Goal: Transaction & Acquisition: Purchase product/service

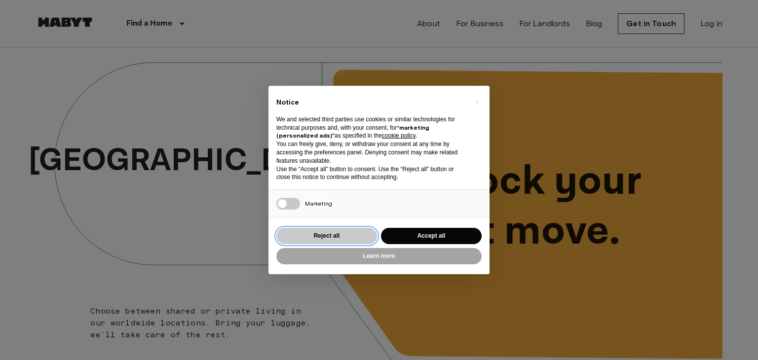
click at [301, 237] on button "Reject all" at bounding box center [326, 236] width 101 height 16
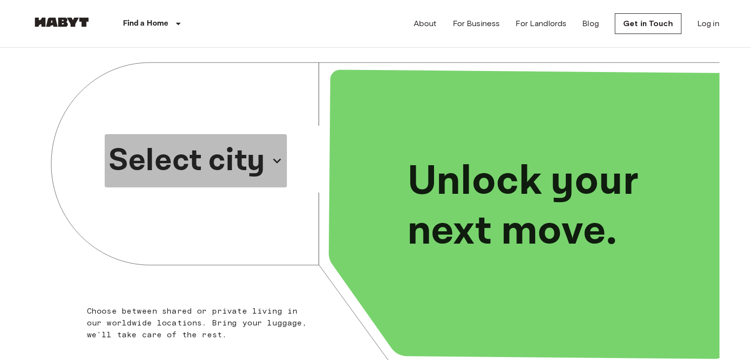
click at [249, 159] on p "Select city" at bounding box center [187, 160] width 156 height 47
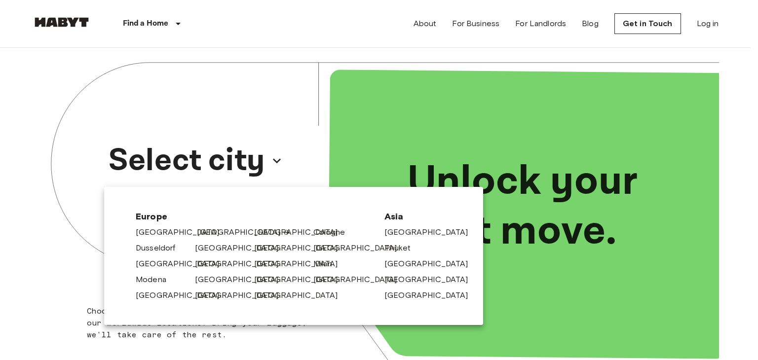
click at [200, 233] on link "[GEOGRAPHIC_DATA]" at bounding box center [244, 232] width 94 height 12
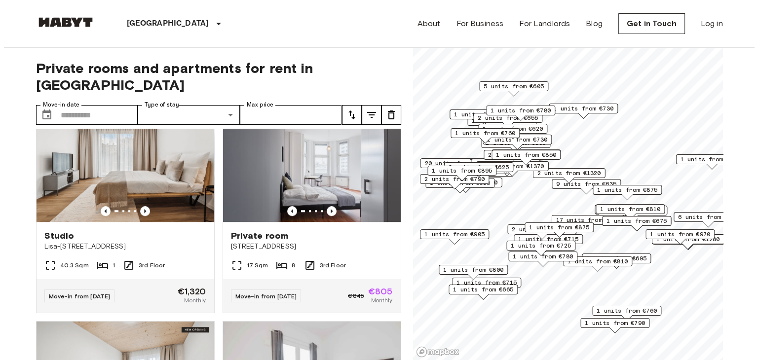
scroll to position [690, 0]
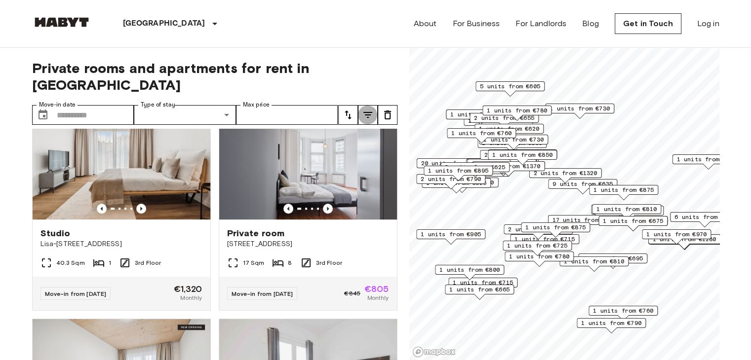
click at [365, 109] on icon "tune" at bounding box center [368, 115] width 12 height 12
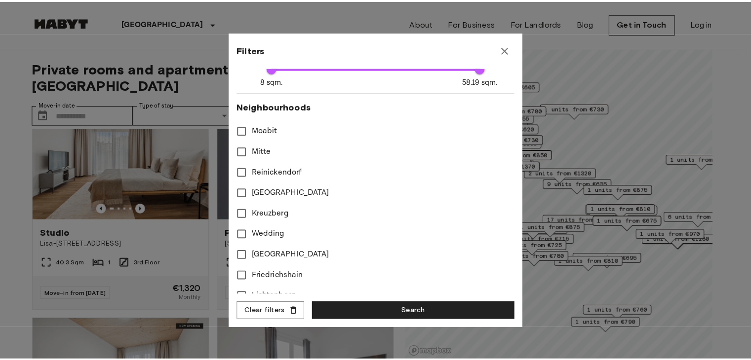
scroll to position [261, 0]
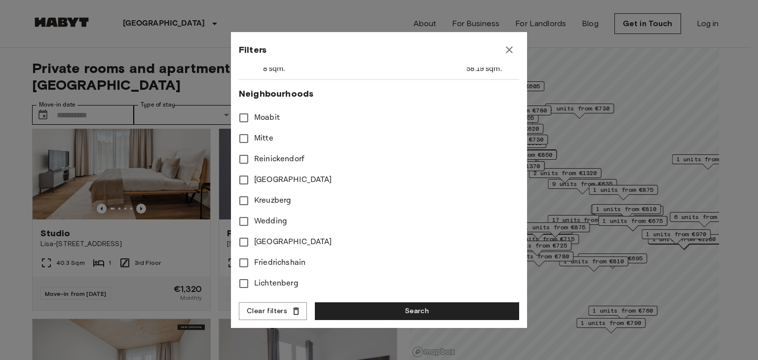
click at [286, 156] on span "Reinickendorf" at bounding box center [279, 159] width 50 height 12
type input "****"
type input "**"
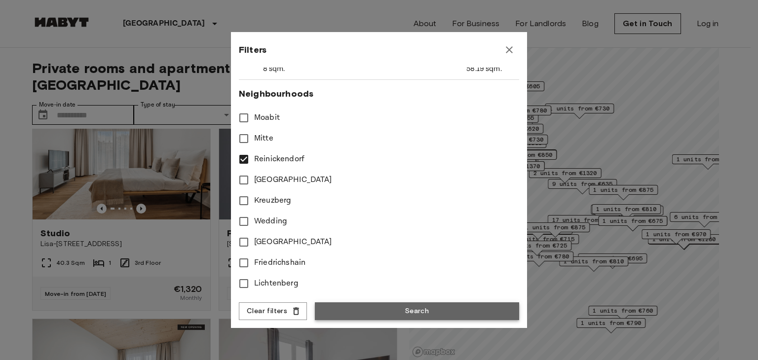
click at [375, 309] on button "Search" at bounding box center [417, 311] width 204 height 18
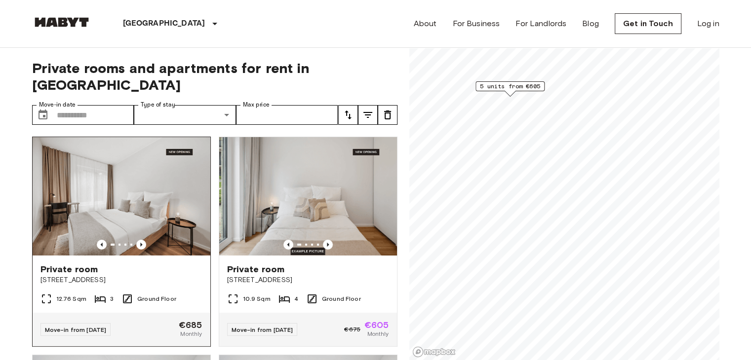
click at [125, 263] on div "Private room" at bounding box center [121, 269] width 162 height 12
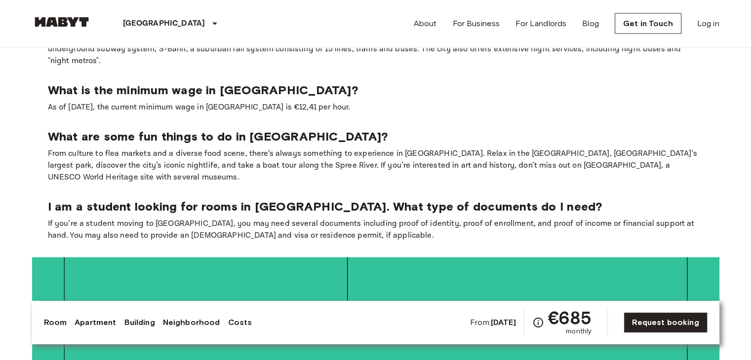
scroll to position [2056, 0]
